Goal: Task Accomplishment & Management: Complete application form

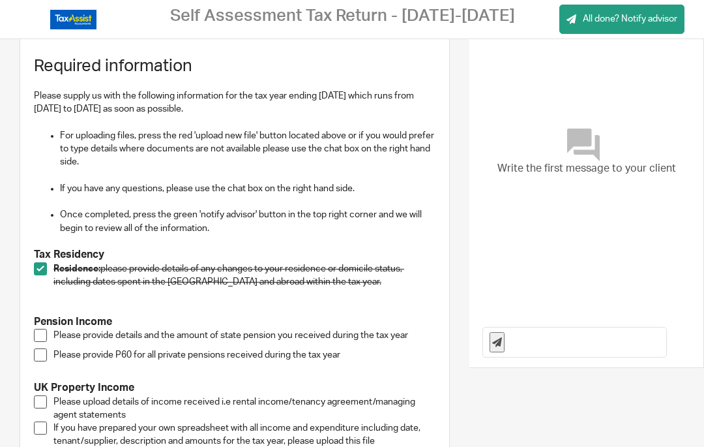
scroll to position [80, 0]
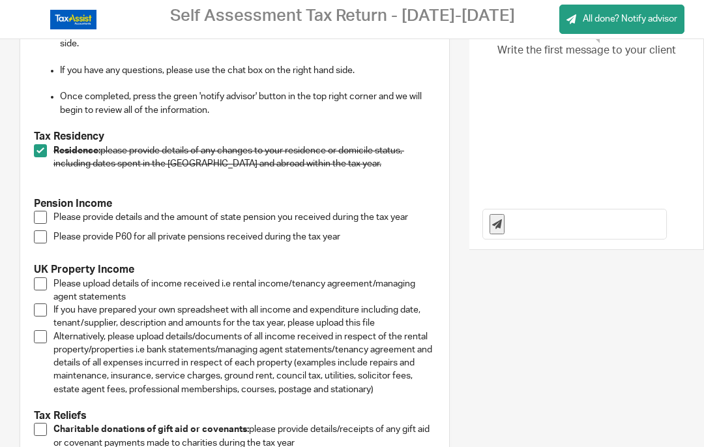
scroll to position [198, 0]
click at [40, 149] on span at bounding box center [40, 149] width 13 height 13
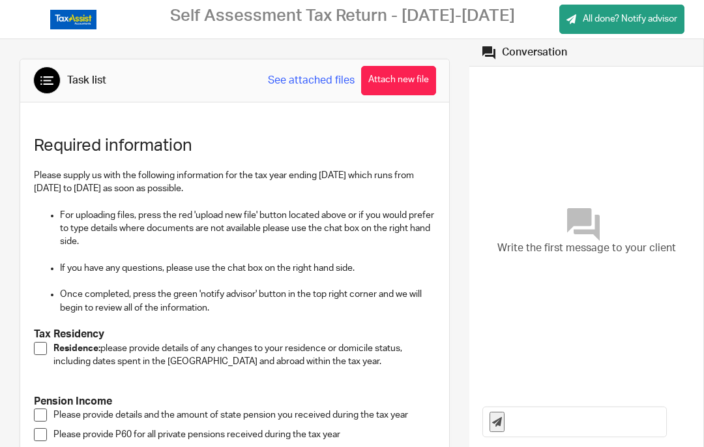
scroll to position [0, 0]
click at [46, 82] on icon at bounding box center [46, 80] width 13 height 13
click at [46, 91] on div at bounding box center [46, 80] width 27 height 27
click at [113, 211] on p "For uploading files, press the red 'upload new file' button located above or if…" at bounding box center [248, 229] width 376 height 40
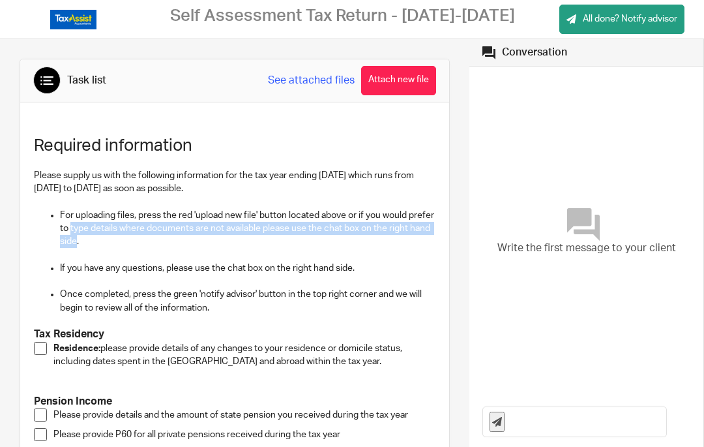
click at [108, 199] on p at bounding box center [235, 202] width 402 height 13
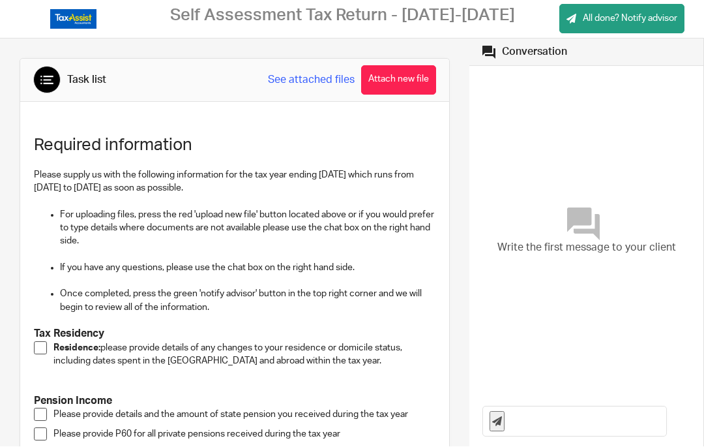
click at [150, 185] on p "Please supply us with the following information for the tax year ending [DATE] …" at bounding box center [235, 182] width 402 height 27
click at [155, 188] on p "Please supply us with the following information for the tax year ending [DATE] …" at bounding box center [235, 182] width 402 height 27
click at [138, 290] on p "Once completed, press the green 'notify advisor' button in the top right corner…" at bounding box center [248, 301] width 376 height 27
click at [53, 148] on h1 "Required information" at bounding box center [235, 146] width 402 height 20
copy p "side."
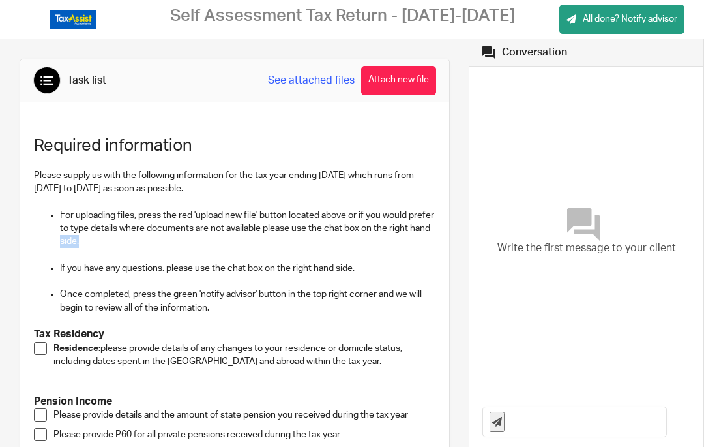
click at [172, 254] on p at bounding box center [248, 254] width 376 height 13
click at [494, 269] on div "Write the first message to your client" at bounding box center [587, 231] width 208 height 317
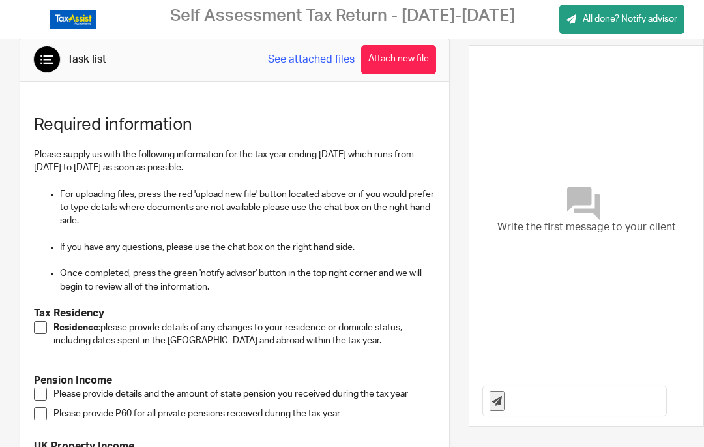
scroll to position [21, 0]
click at [486, 93] on div "Write the first message to your client" at bounding box center [587, 210] width 208 height 317
click at [496, 74] on div "Write the first message to your client" at bounding box center [587, 210] width 208 height 317
click at [490, 247] on div "Write the first message to your client" at bounding box center [587, 210] width 208 height 317
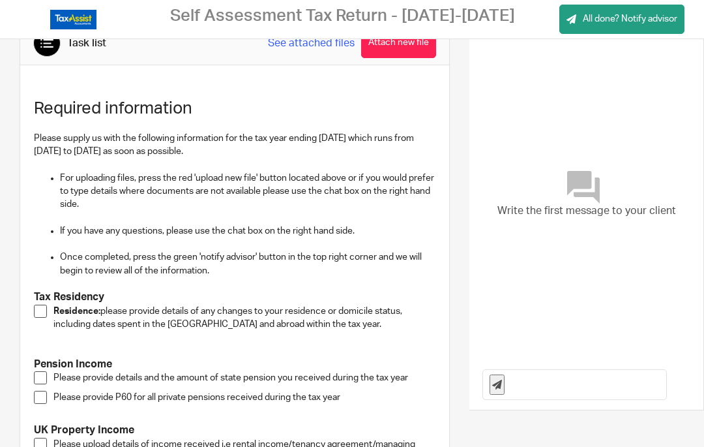
click at [490, 387] on button at bounding box center [497, 384] width 15 height 20
click at [494, 376] on button at bounding box center [497, 384] width 15 height 20
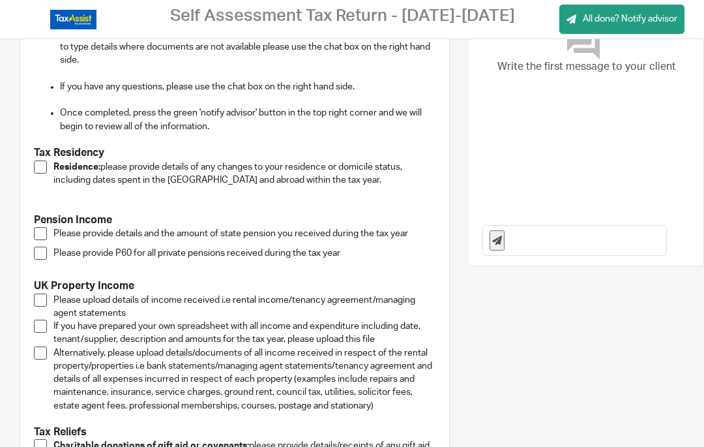
scroll to position [163, 0]
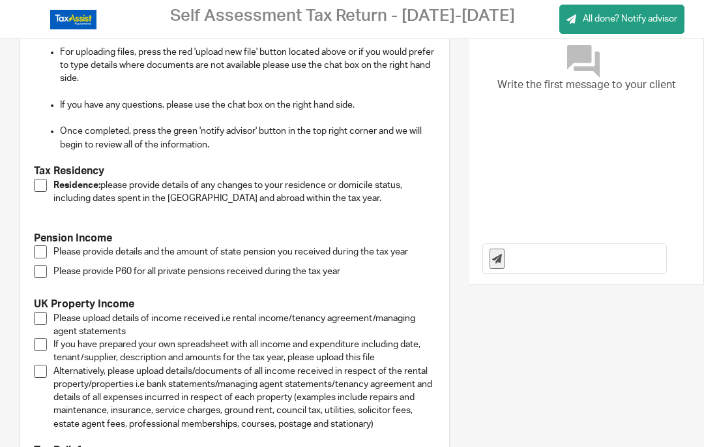
click at [502, 256] on icon at bounding box center [497, 259] width 10 height 10
click at [34, 183] on span at bounding box center [40, 185] width 13 height 13
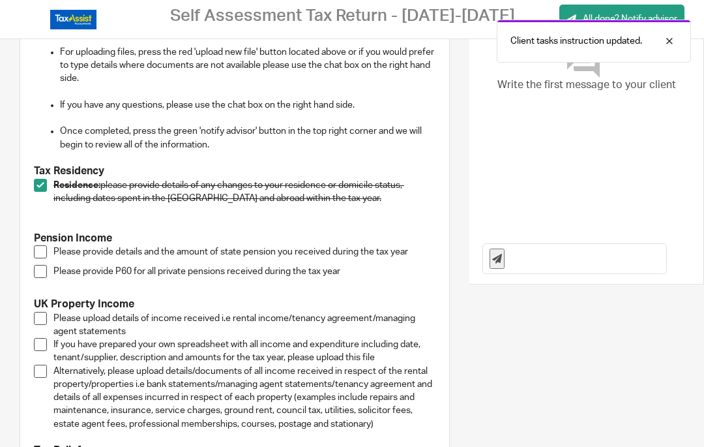
click at [502, 256] on icon at bounding box center [497, 259] width 10 height 10
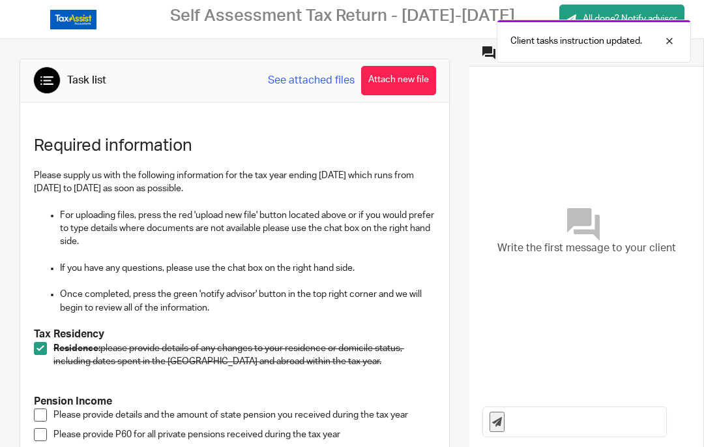
scroll to position [0, 0]
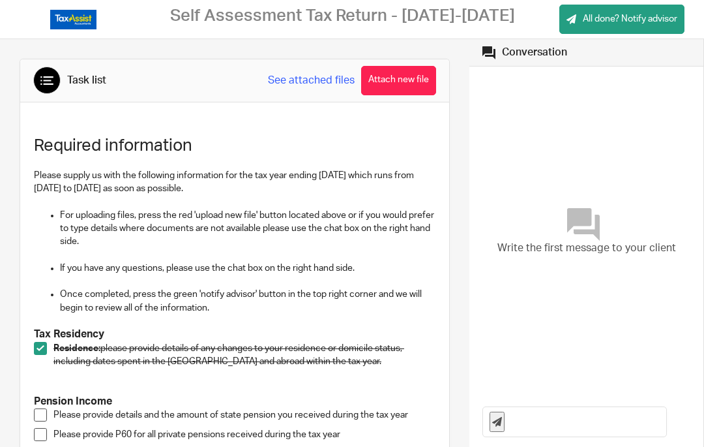
click at [490, 78] on div "Write the first message to your client" at bounding box center [587, 231] width 208 height 317
click at [484, 50] on icon at bounding box center [489, 52] width 13 height 13
click at [487, 111] on div "Write the first message to your client" at bounding box center [587, 231] width 208 height 317
click at [501, 185] on div "Write the first message to your client" at bounding box center [587, 231] width 208 height 317
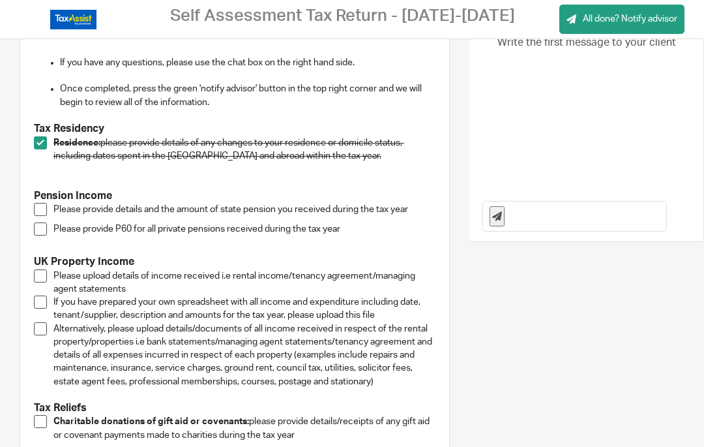
scroll to position [204, 0]
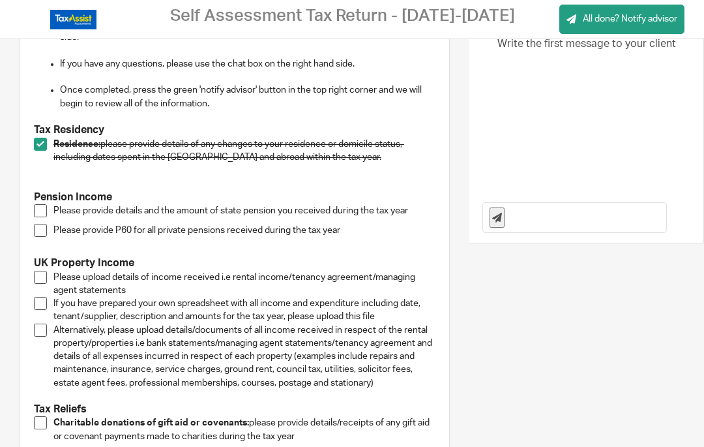
click at [37, 211] on span at bounding box center [40, 210] width 13 height 13
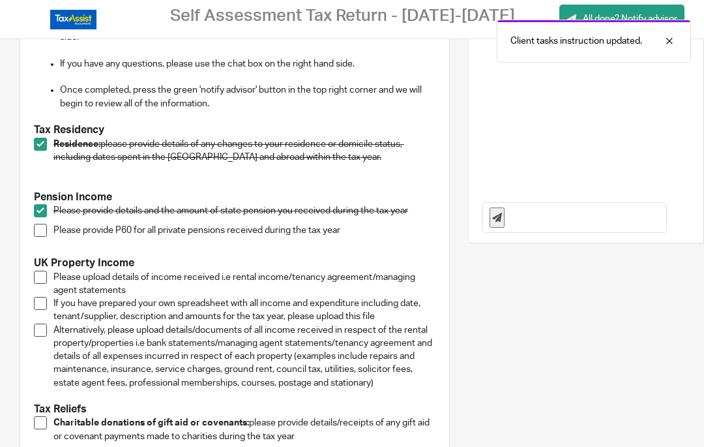
click at [40, 210] on span at bounding box center [40, 210] width 13 height 13
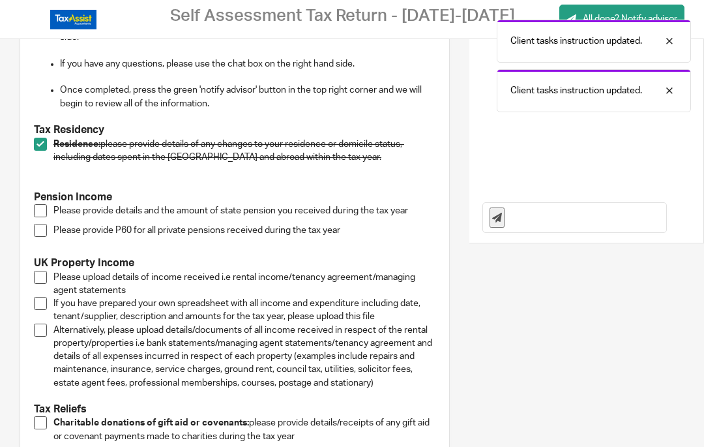
click at [50, 138] on li "Residence: please provide details of any changes to your residence or domicile …" at bounding box center [235, 158] width 402 height 40
click at [35, 146] on span at bounding box center [40, 144] width 13 height 13
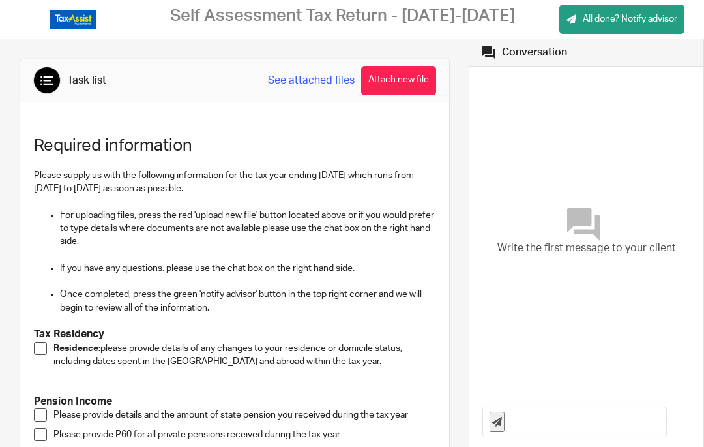
scroll to position [0, 0]
